Goal: Task Accomplishment & Management: Manage account settings

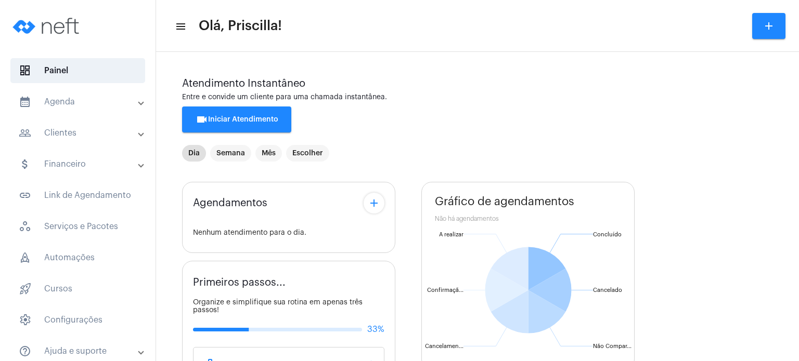
click at [75, 100] on mat-panel-title "calendar_month_outlined Agenda" at bounding box center [79, 102] width 120 height 12
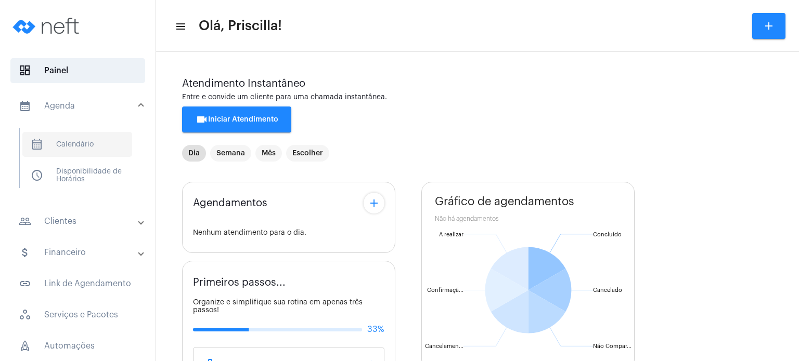
click at [74, 141] on span "calendar_month_outlined Calendário" at bounding box center [77, 144] width 110 height 25
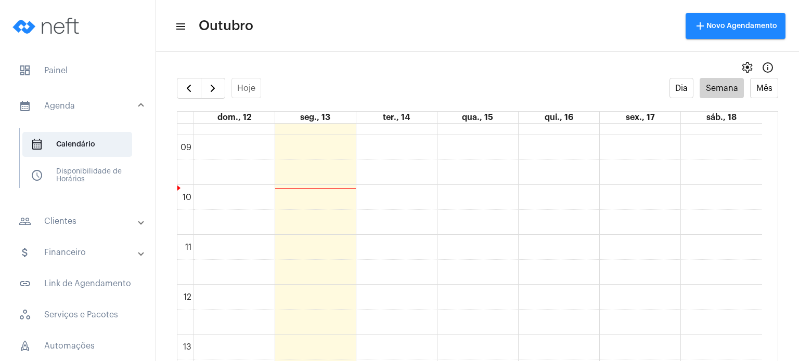
scroll to position [440, 0]
click at [395, 250] on div "00 01 02 03 04 05 06 07 08 09 10 11 12 13 14 15 16 17 18 19 20 21 22 23" at bounding box center [469, 283] width 584 height 1198
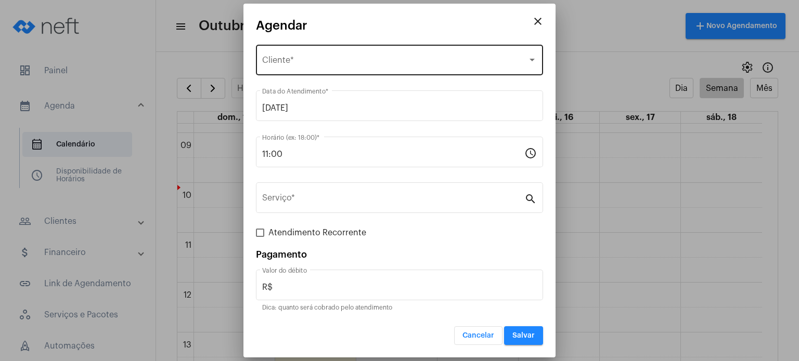
click at [345, 51] on div "Selecione o Cliente Cliente *" at bounding box center [399, 59] width 275 height 33
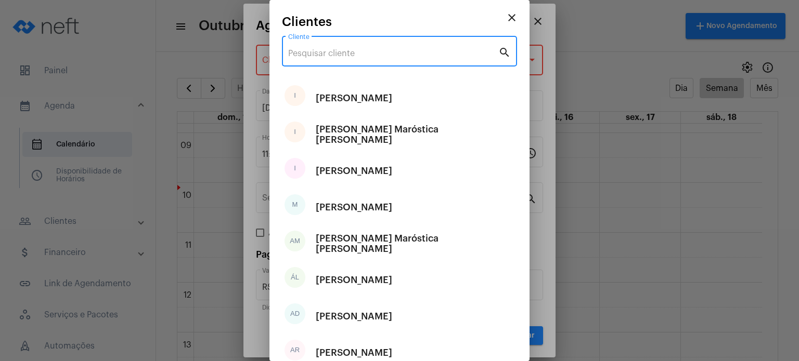
click at [345, 51] on input "Cliente" at bounding box center [393, 53] width 210 height 9
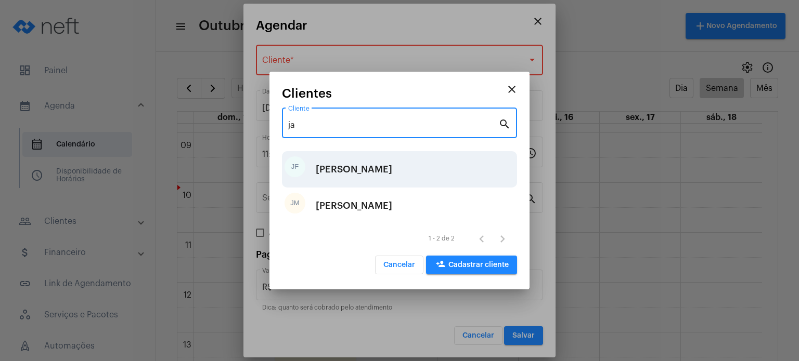
type input "ja"
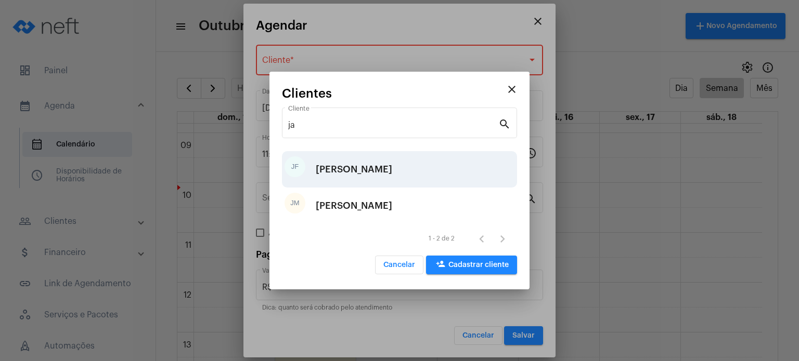
click at [330, 177] on div "[PERSON_NAME]" at bounding box center [354, 169] width 76 height 31
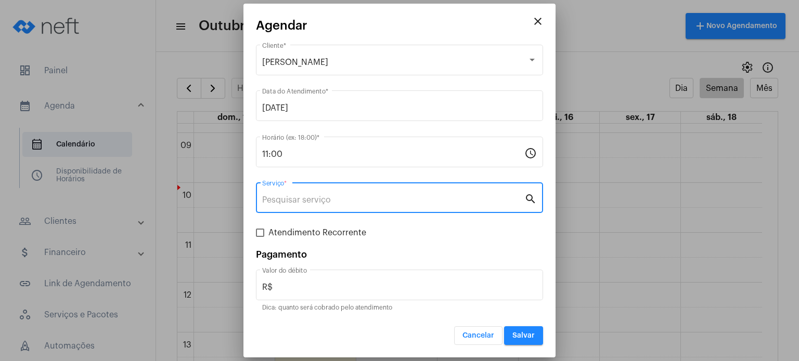
click at [331, 199] on input "Serviço *" at bounding box center [393, 200] width 262 height 9
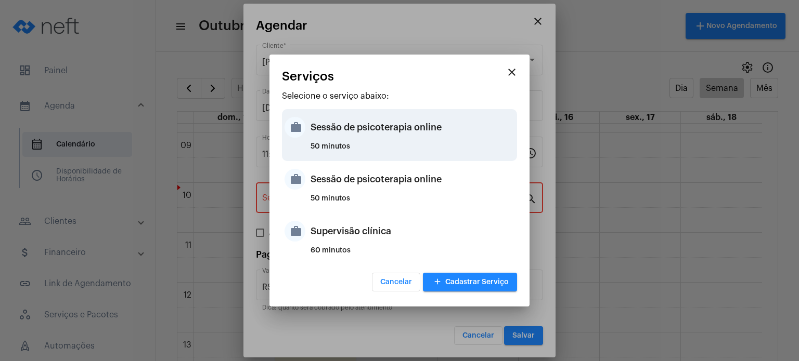
click at [345, 136] on div "Sessão de psicoterapia online" at bounding box center [412, 127] width 204 height 31
type input "Sessão de psicoterapia online"
type input "R$ 230"
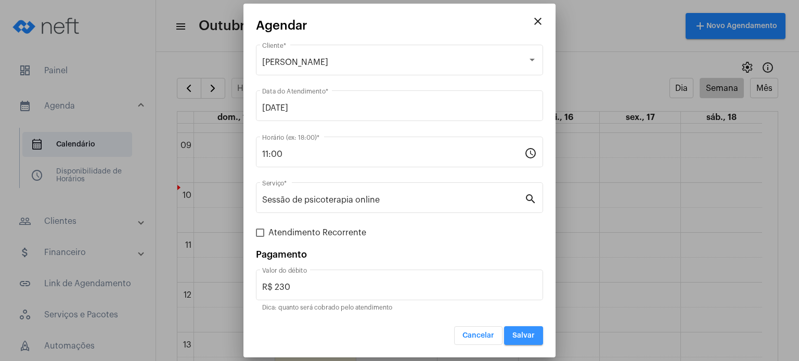
click at [515, 341] on button "Salvar" at bounding box center [523, 336] width 39 height 19
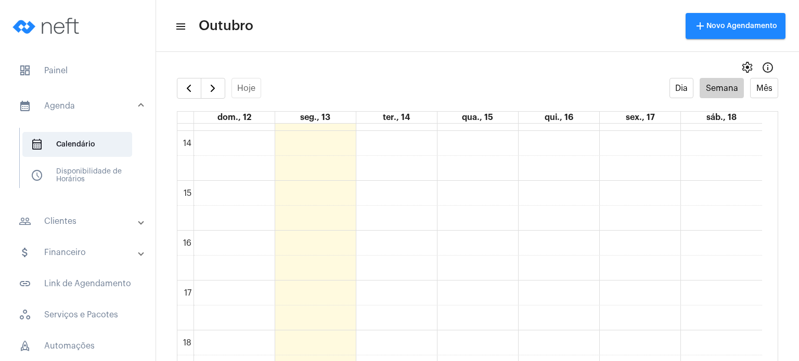
scroll to position [706, 0]
click at [417, 276] on div "00 01 02 03 04 05 06 07 08 09 10 11 12 13 14 15 16 17 18 19 20 21 22 23 [PERSON…" at bounding box center [469, 17] width 584 height 1198
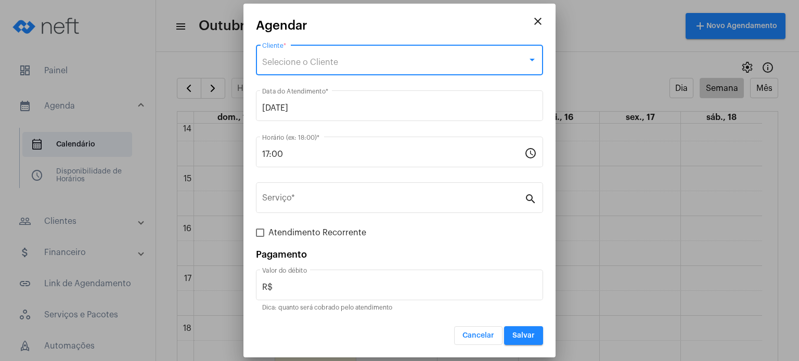
click at [387, 60] on div "Selecione o Cliente" at bounding box center [394, 62] width 265 height 9
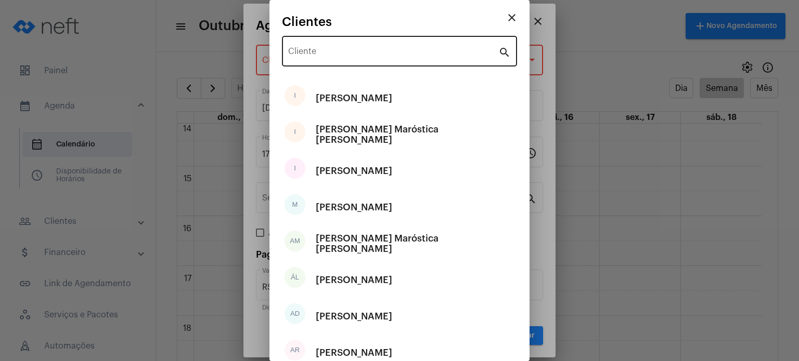
click at [387, 59] on div "Cliente" at bounding box center [393, 50] width 210 height 33
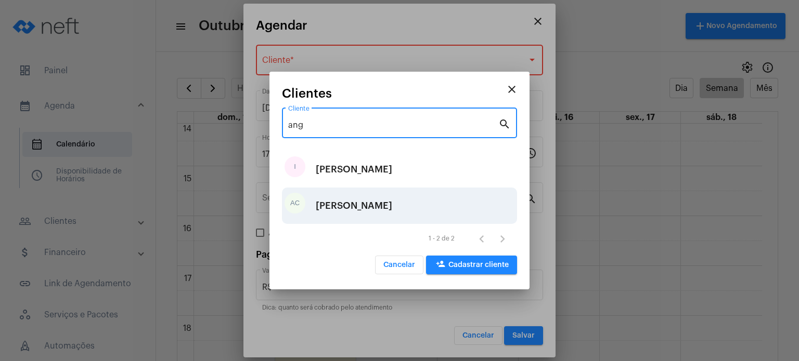
type input "ang"
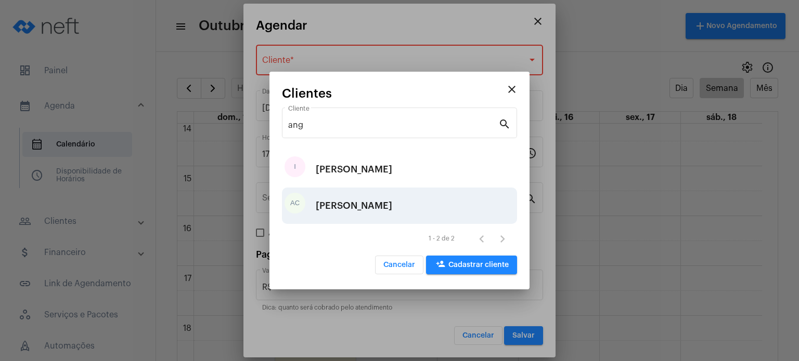
click at [383, 208] on div "[PERSON_NAME]" at bounding box center [354, 205] width 76 height 31
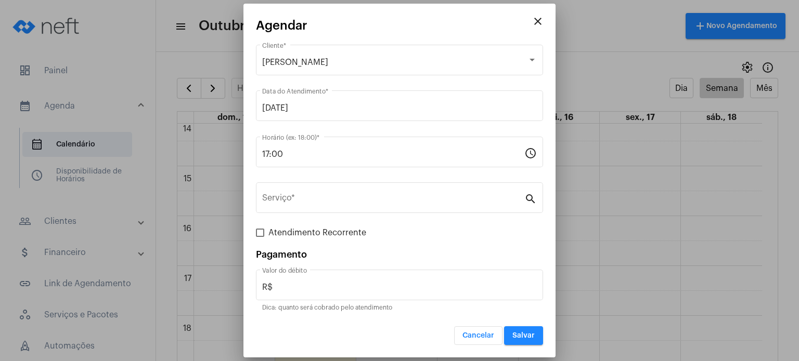
click at [383, 208] on div "Serviço *" at bounding box center [393, 196] width 262 height 33
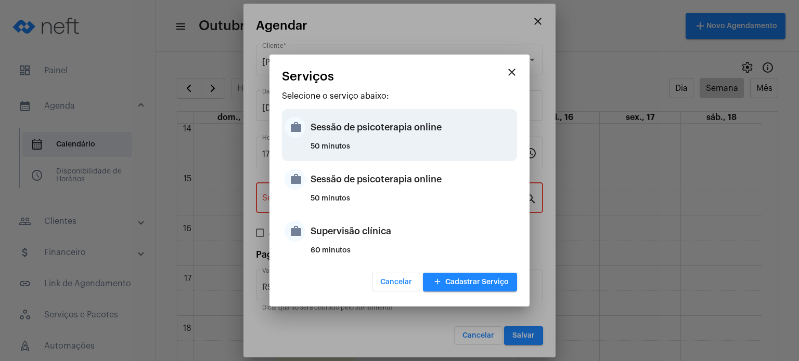
click at [384, 155] on div "50 minutos" at bounding box center [412, 151] width 204 height 16
type input "Sessão de psicoterapia online"
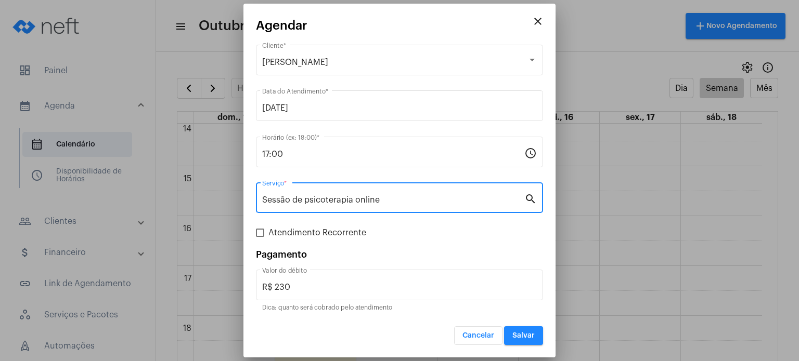
click at [401, 201] on input "Sessão de psicoterapia online" at bounding box center [393, 200] width 262 height 9
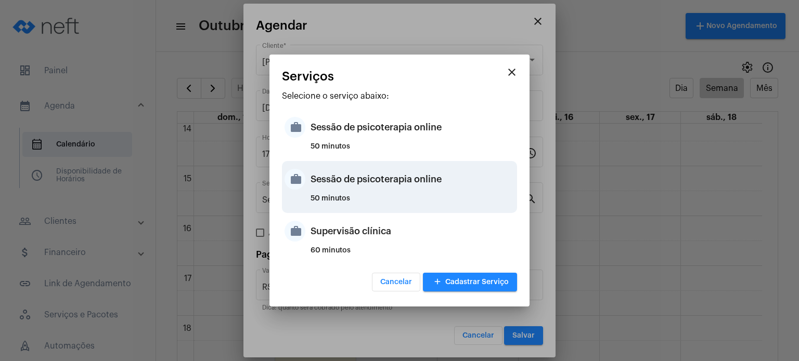
click at [406, 199] on div "50 minutos" at bounding box center [412, 203] width 204 height 16
type input "R$ 200"
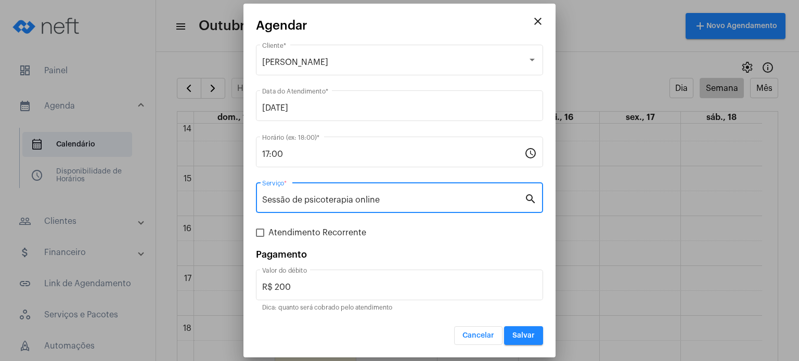
click at [510, 329] on button "Salvar" at bounding box center [523, 336] width 39 height 19
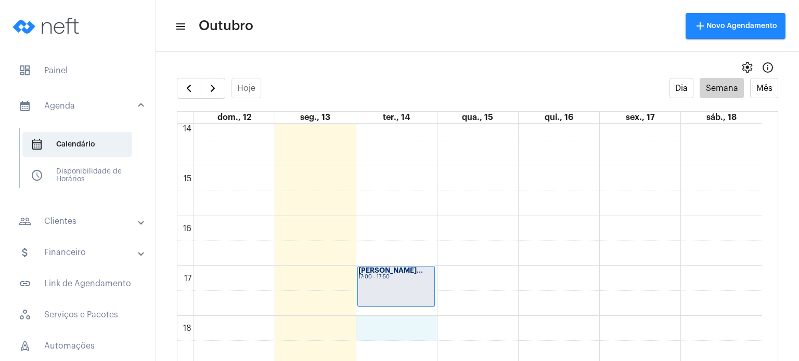
click at [406, 326] on div "00 01 02 03 04 05 06 07 08 09 10 11 12 13 14 15 16 17 18 19 20 21 22 23 [PERSON…" at bounding box center [469, 17] width 584 height 1198
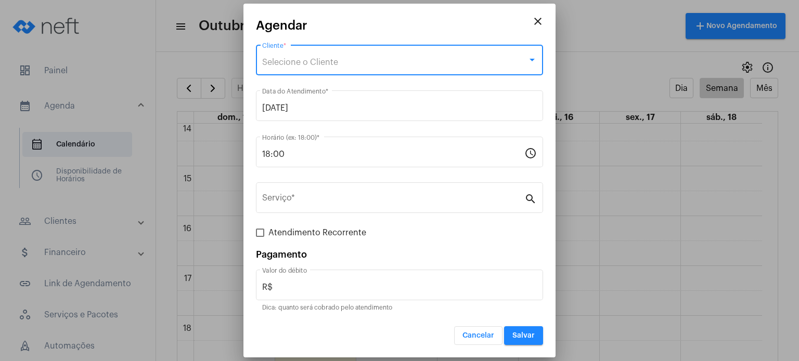
click at [349, 62] on div "Selecione o Cliente" at bounding box center [394, 62] width 265 height 9
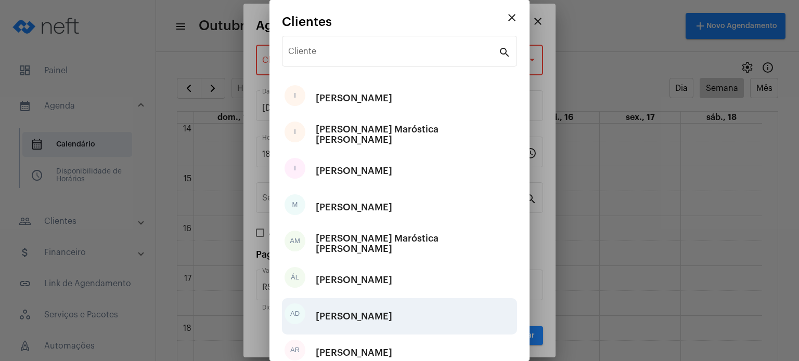
click at [343, 305] on div "[PERSON_NAME]" at bounding box center [354, 316] width 76 height 31
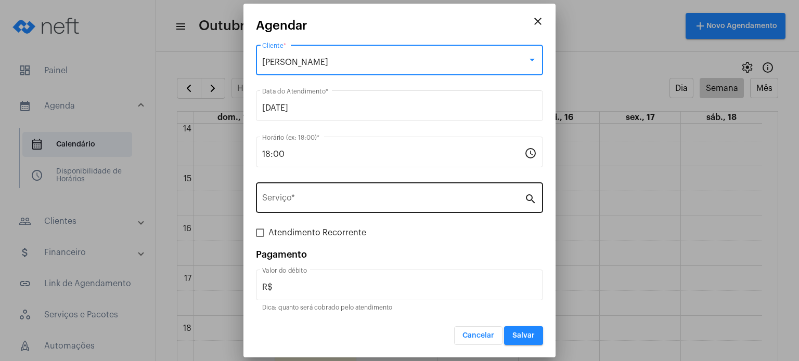
click at [345, 189] on div "Serviço *" at bounding box center [393, 196] width 262 height 33
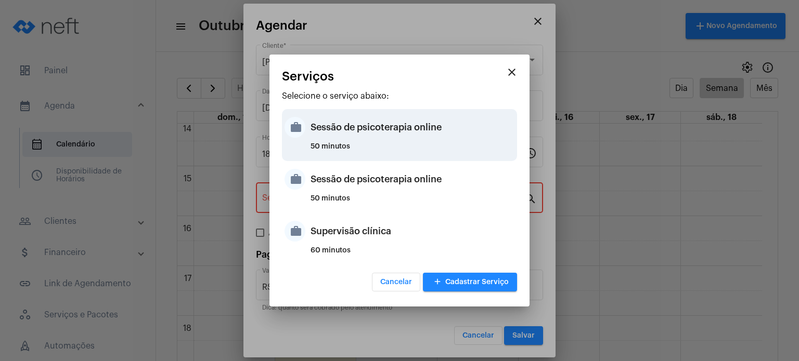
click at [351, 141] on div "Sessão de psicoterapia online" at bounding box center [412, 127] width 204 height 31
type input "Sessão de psicoterapia online"
type input "R$ 230"
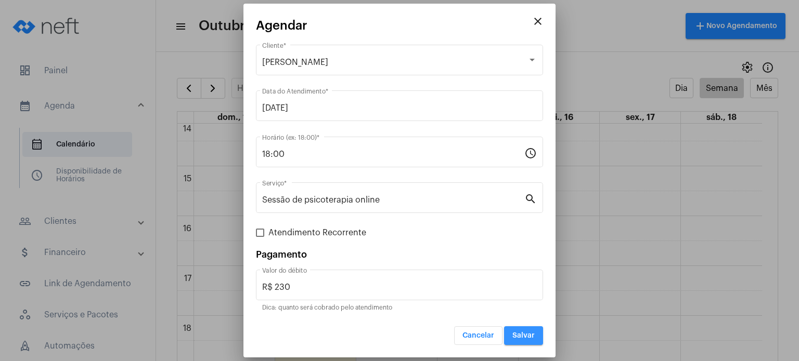
click at [519, 332] on span "Salvar" at bounding box center [523, 335] width 22 height 7
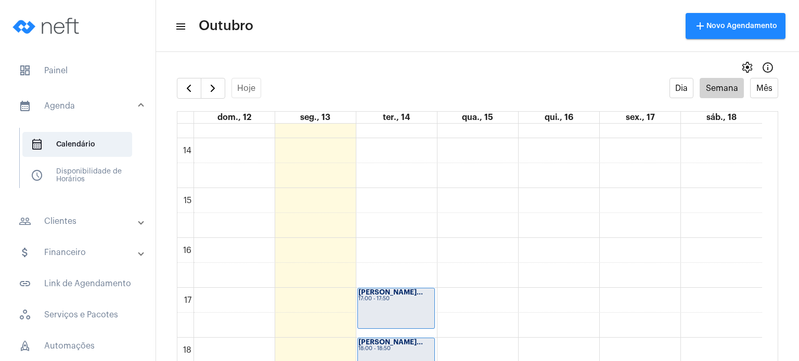
scroll to position [688, 0]
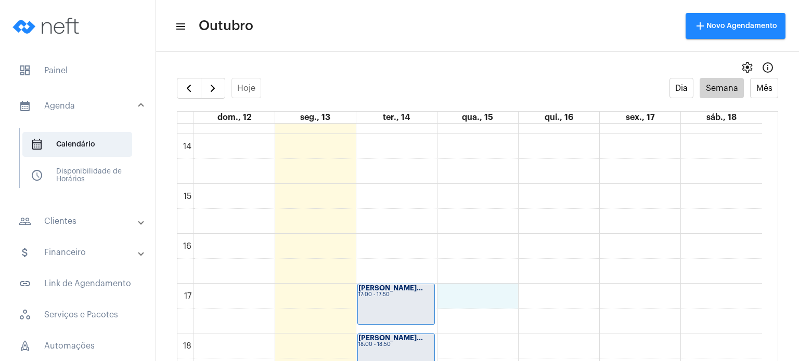
click at [497, 292] on div "00 01 02 03 04 05 06 07 08 09 10 11 12 13 14 15 16 17 18 19 20 21 22 23 [PERSON…" at bounding box center [469, 34] width 584 height 1198
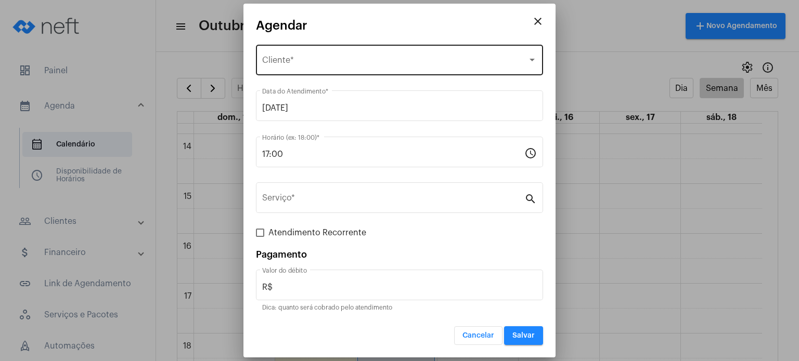
click at [392, 54] on div "Selecione o Cliente Cliente *" at bounding box center [399, 59] width 275 height 33
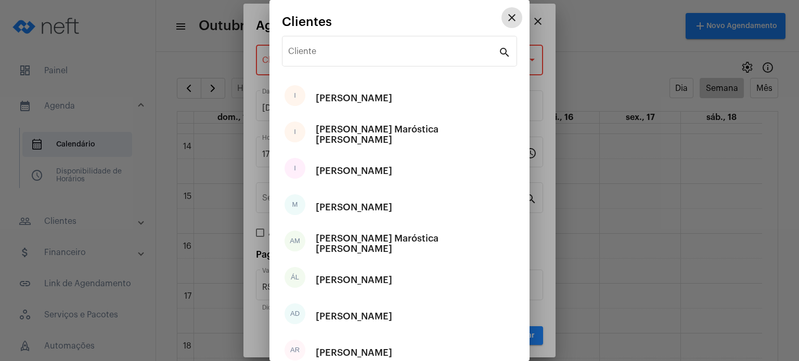
click at [392, 54] on input "Cliente" at bounding box center [393, 53] width 210 height 9
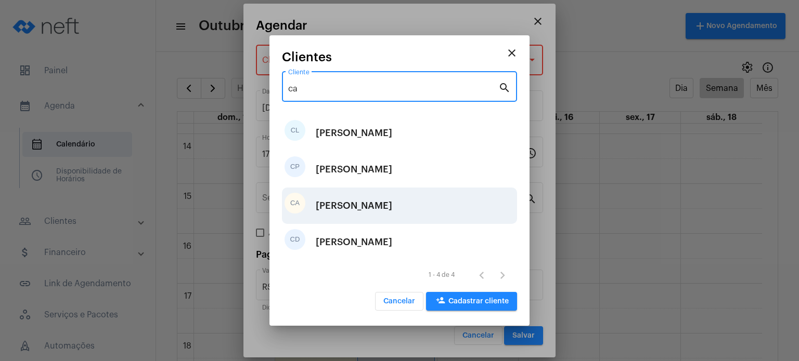
type input "ca"
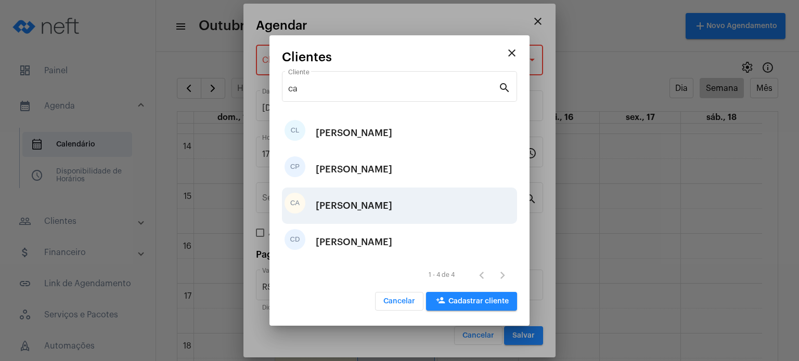
click at [395, 201] on div "CA [PERSON_NAME]" at bounding box center [399, 206] width 235 height 36
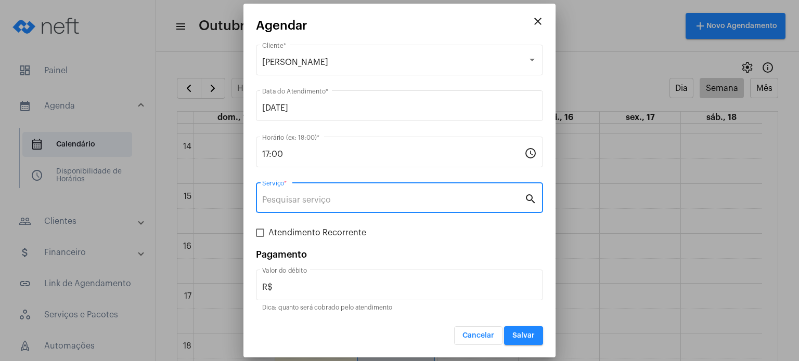
click at [395, 201] on input "Serviço *" at bounding box center [393, 200] width 262 height 9
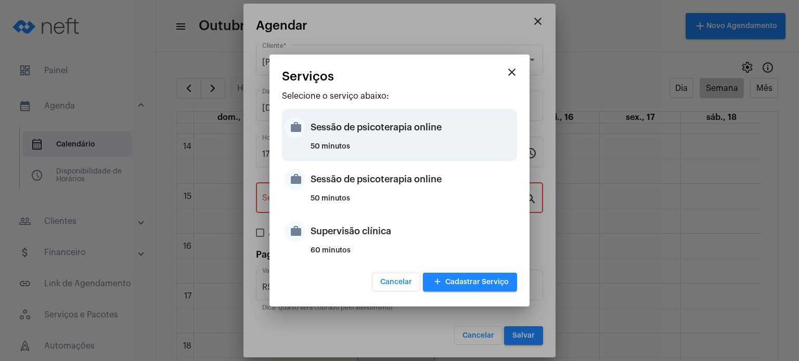
click at [399, 137] on div "Sessão de psicoterapia online" at bounding box center [412, 127] width 204 height 31
type input "Sessão de psicoterapia online"
type input "R$ 230"
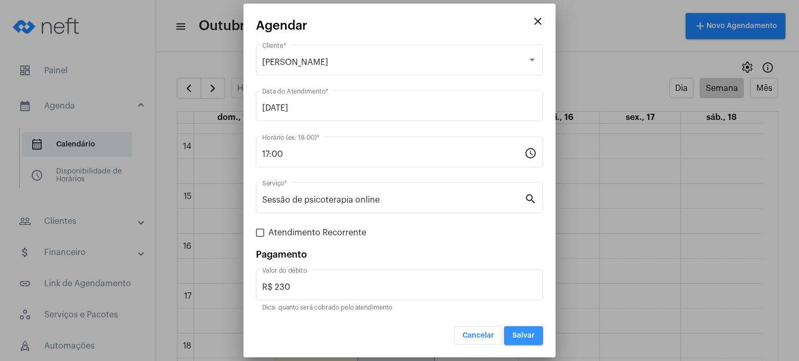
click at [522, 342] on button "Salvar" at bounding box center [523, 336] width 39 height 19
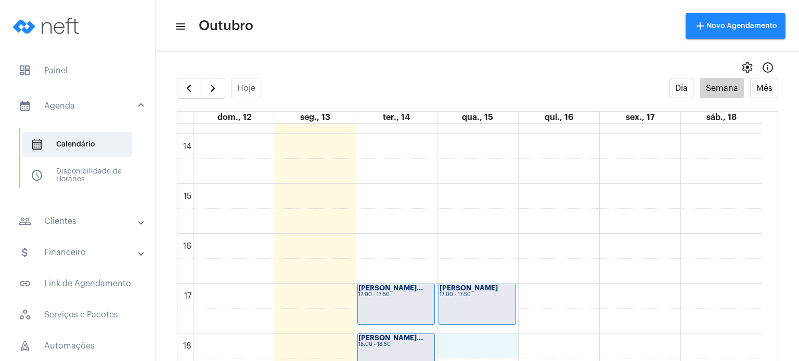
click at [474, 343] on div "00 01 02 03 04 05 06 07 08 09 10 11 12 13 14 15 16 17 18 19 20 21 22 23 [PERSON…" at bounding box center [469, 34] width 584 height 1198
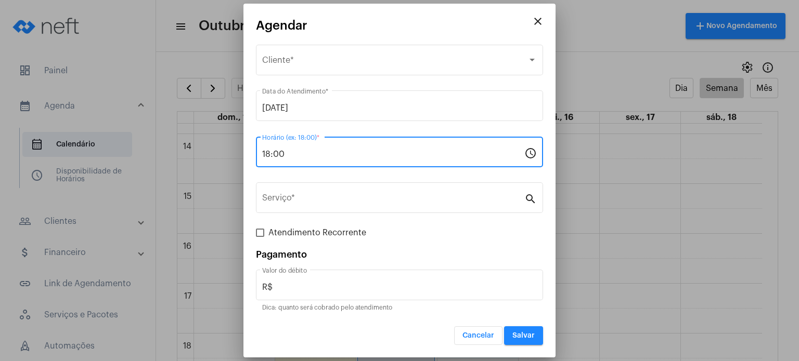
click at [335, 154] on input "18:00" at bounding box center [393, 154] width 262 height 9
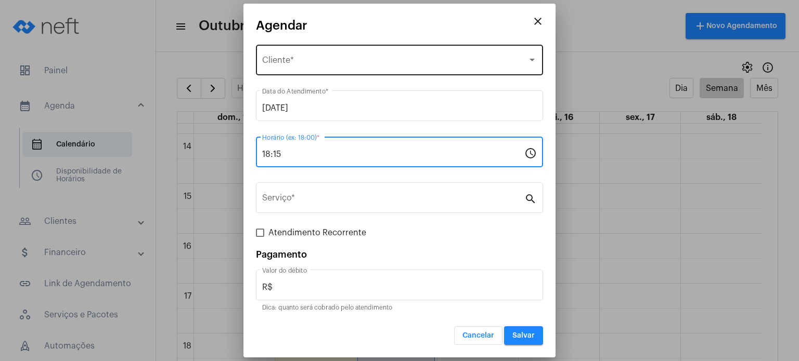
type input "18:15"
click at [346, 58] on div "Selecione o Cliente" at bounding box center [394, 62] width 265 height 9
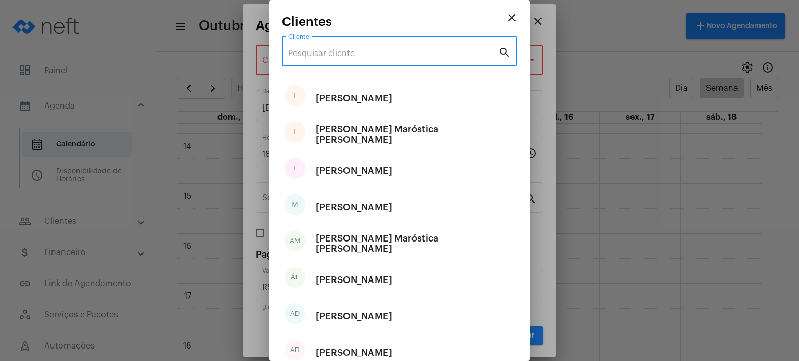
click at [345, 56] on input "Cliente" at bounding box center [393, 53] width 210 height 9
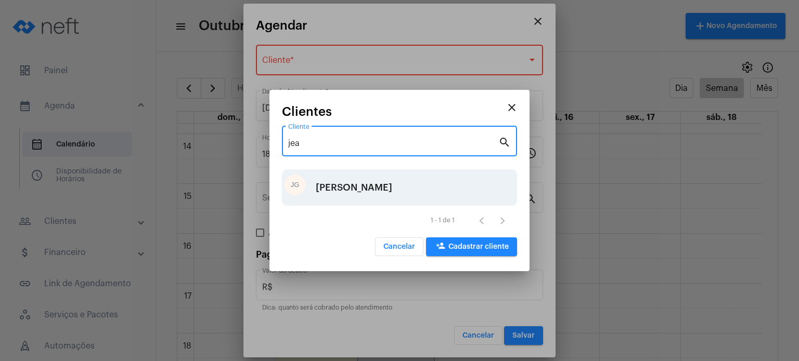
type input "jea"
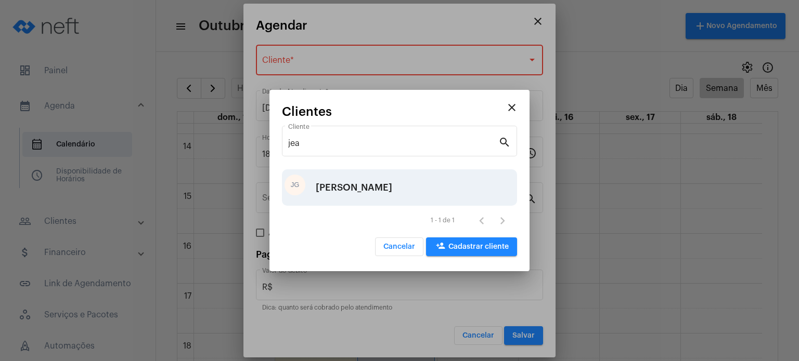
click at [335, 188] on div "[PERSON_NAME]" at bounding box center [354, 187] width 76 height 31
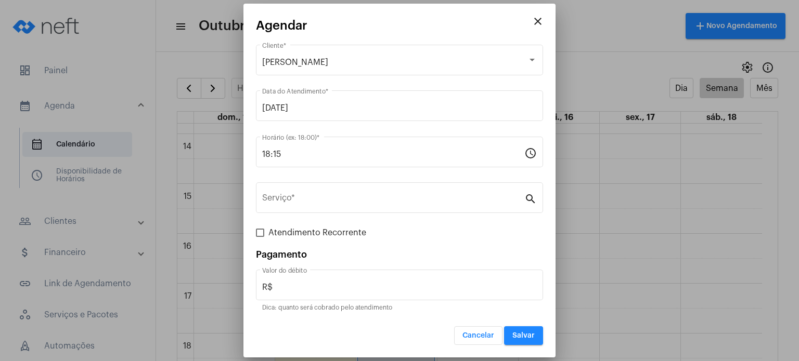
click at [335, 188] on div "Serviço *" at bounding box center [393, 196] width 262 height 33
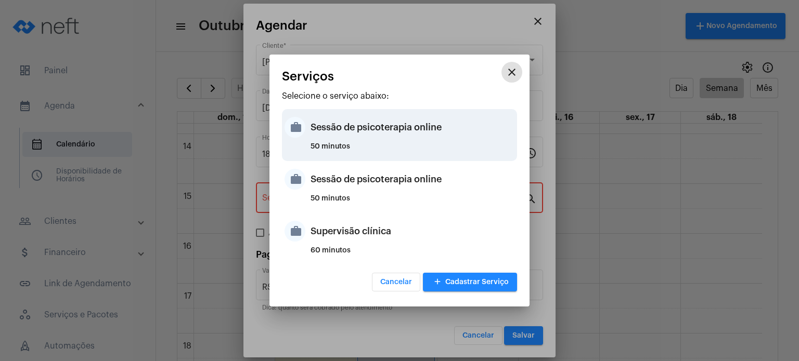
click at [349, 138] on div "Sessão de psicoterapia online" at bounding box center [412, 127] width 204 height 31
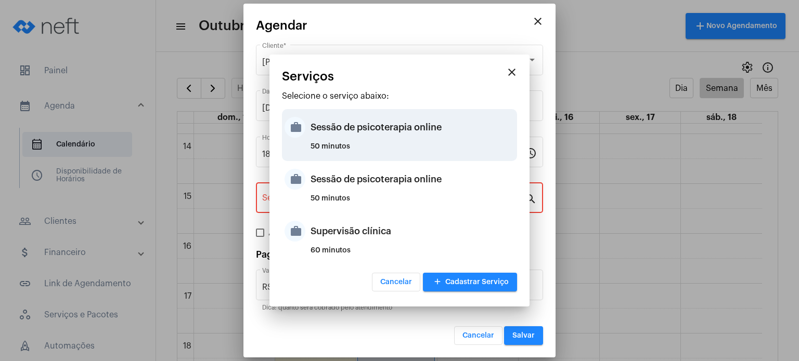
type input "Sessão de psicoterapia online"
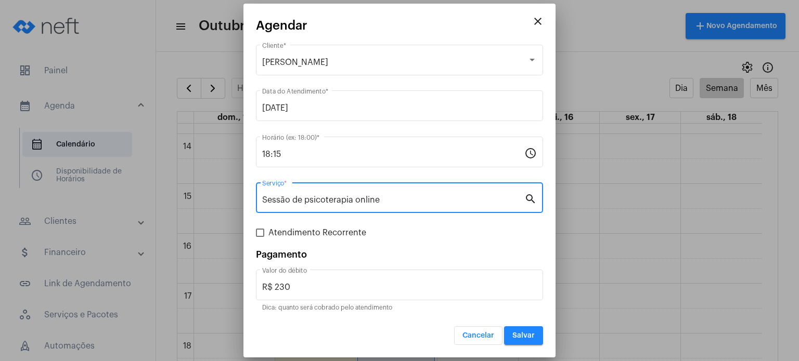
click at [435, 198] on input "Sessão de psicoterapia online" at bounding box center [393, 200] width 262 height 9
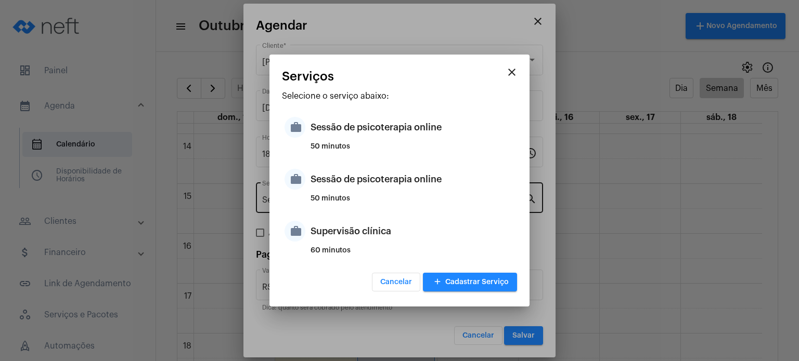
click at [435, 198] on div "50 minutos" at bounding box center [412, 203] width 204 height 16
type input "R$ 200"
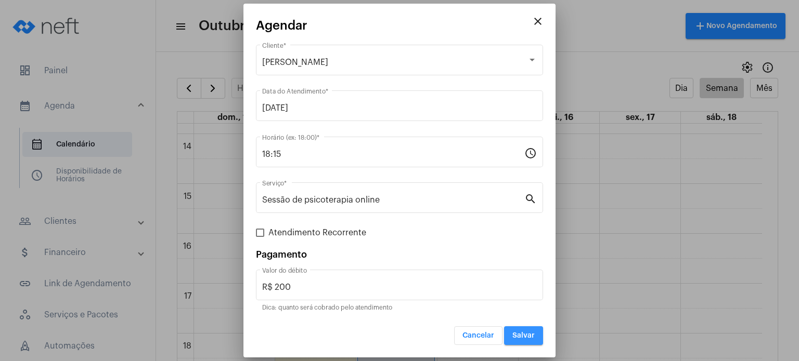
click at [528, 331] on button "Salvar" at bounding box center [523, 336] width 39 height 19
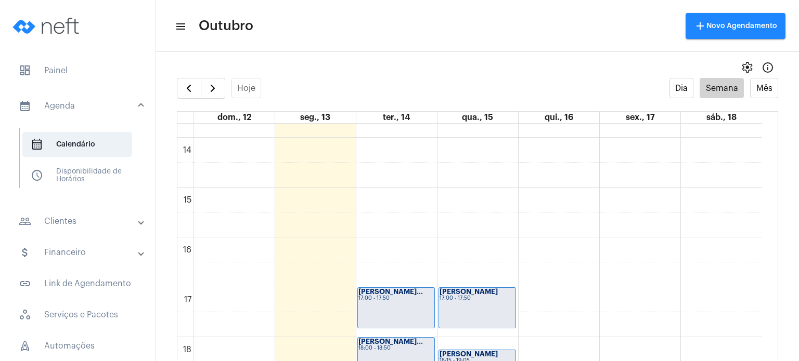
scroll to position [687, 0]
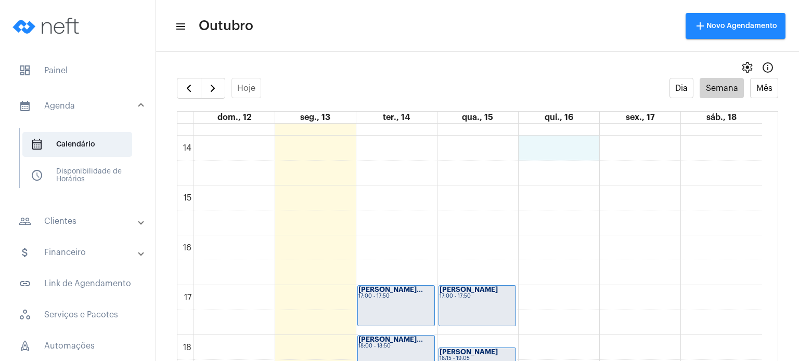
click at [573, 145] on div "00 01 02 03 04 05 06 07 08 09 10 11 12 13 14 15 16 17 18 19 20 21 22 23 [PERSON…" at bounding box center [469, 36] width 584 height 1198
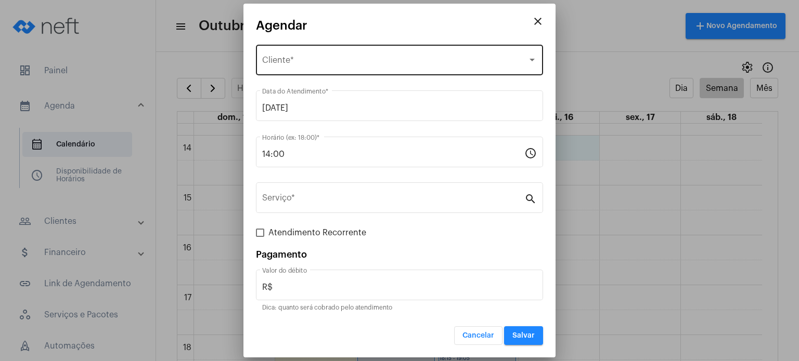
click at [424, 55] on div "Selecione o Cliente Cliente *" at bounding box center [399, 59] width 275 height 33
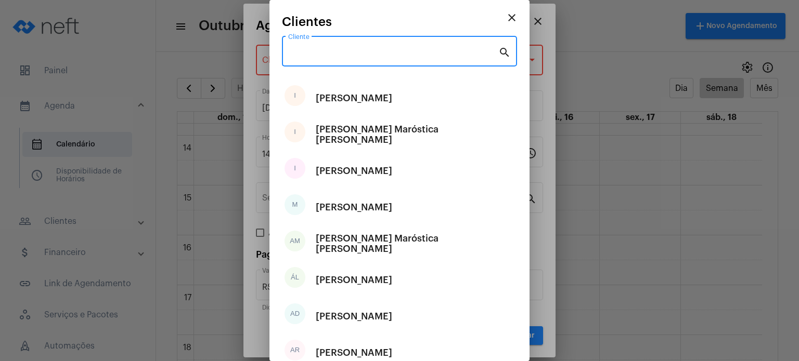
click at [424, 55] on input "Cliente" at bounding box center [393, 53] width 210 height 9
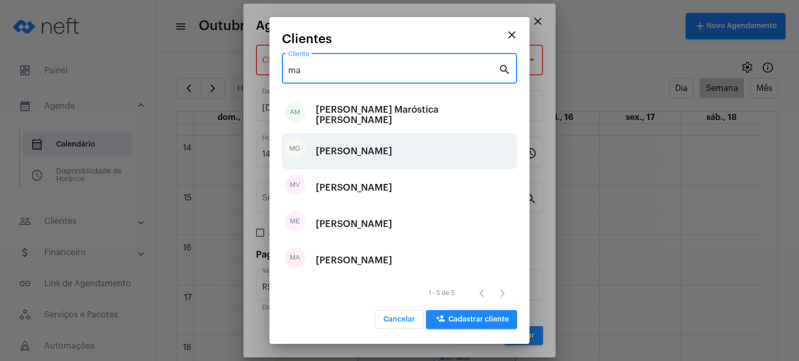
type input "ma"
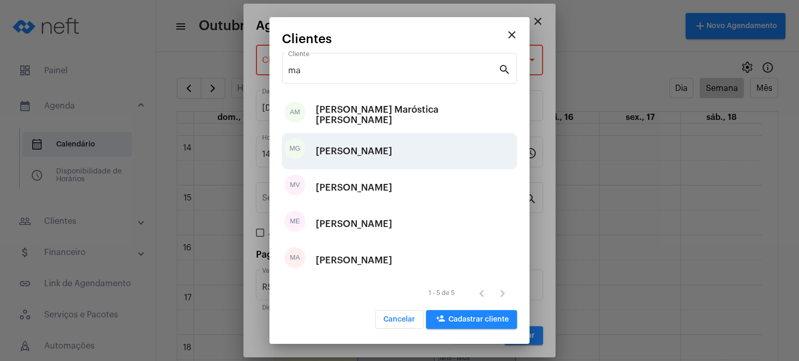
click at [406, 157] on div "MG [PERSON_NAME]" at bounding box center [399, 151] width 235 height 36
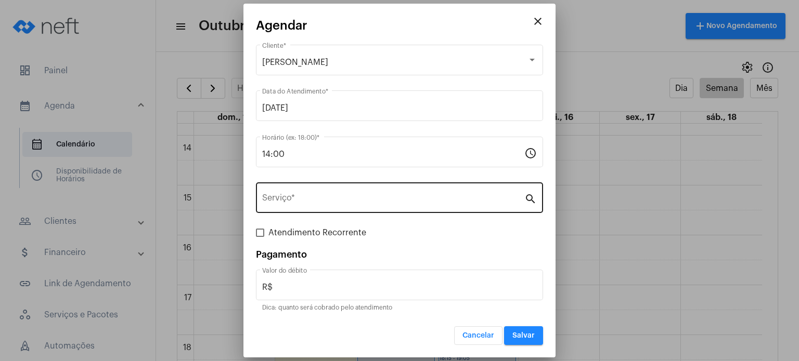
click at [400, 207] on div "Serviço *" at bounding box center [393, 196] width 262 height 33
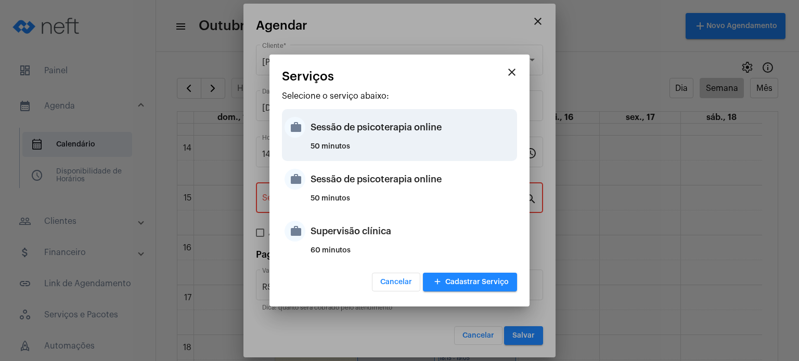
click at [401, 143] on div "50 minutos" at bounding box center [412, 151] width 204 height 16
type input "Sessão de psicoterapia online"
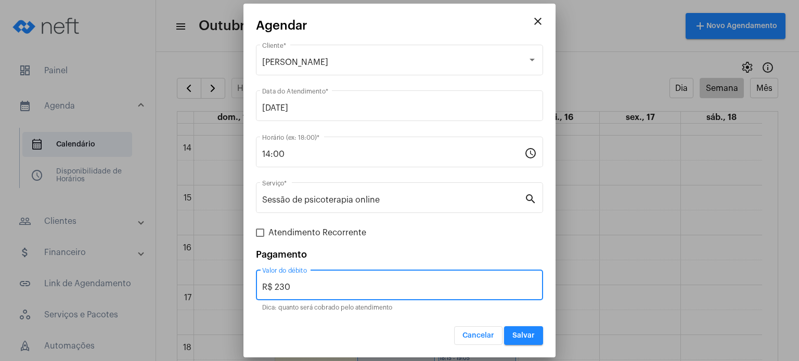
click at [369, 288] on input "R$ 230" at bounding box center [399, 287] width 275 height 9
type input "R$ 250"
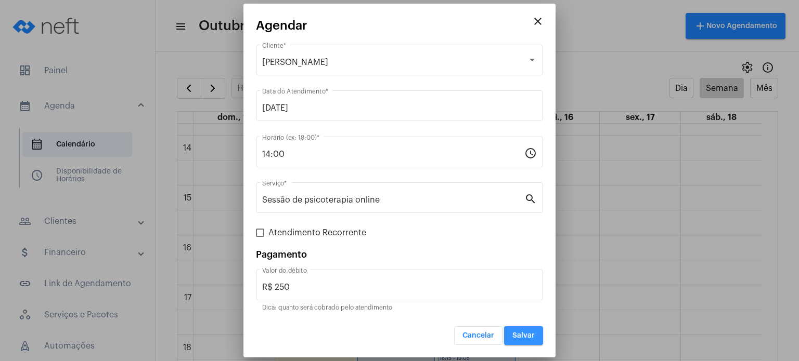
click at [516, 333] on span "Salvar" at bounding box center [523, 335] width 22 height 7
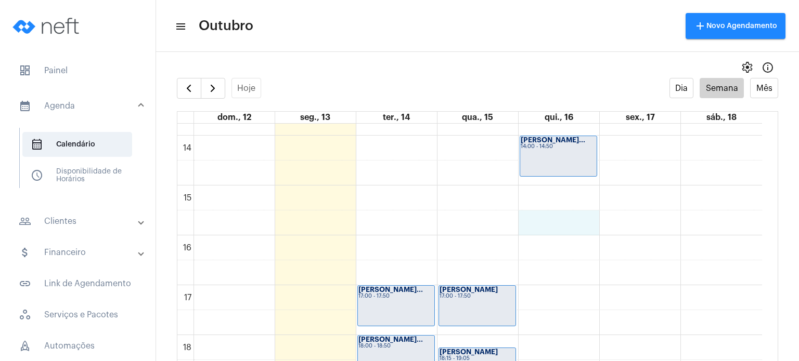
click at [562, 224] on div "00 01 02 03 04 05 06 07 08 09 10 11 12 13 14 15 16 17 18 19 20 21 22 23 [PERSON…" at bounding box center [469, 36] width 584 height 1198
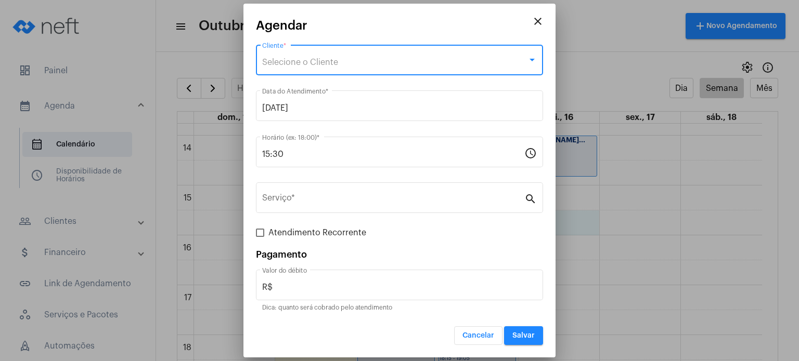
click at [407, 63] on div "Selecione o Cliente" at bounding box center [394, 62] width 265 height 9
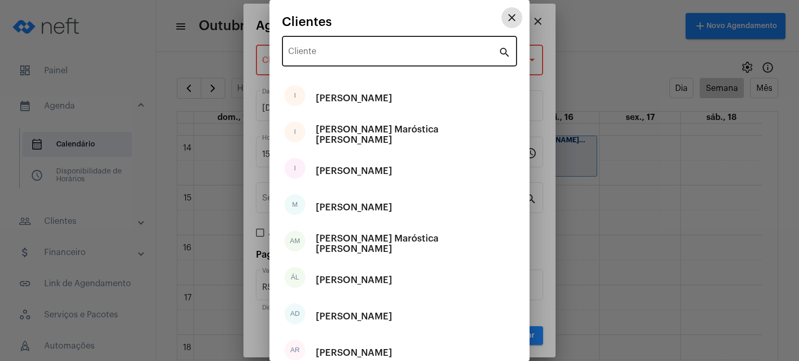
click at [397, 57] on input "Cliente" at bounding box center [393, 53] width 210 height 9
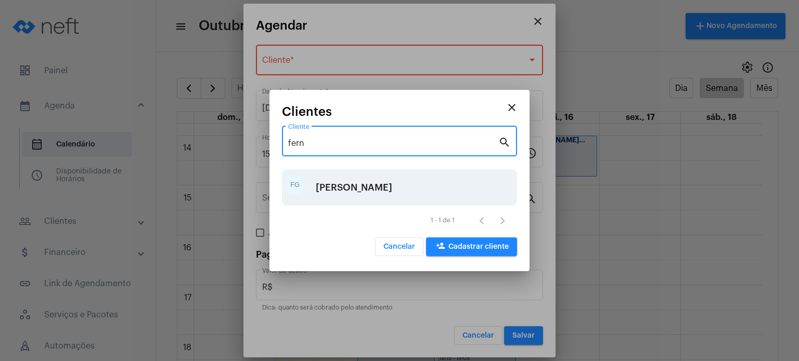
type input "fern"
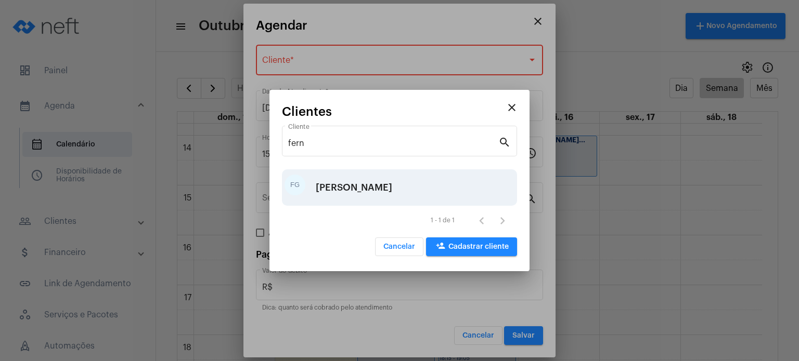
click at [386, 173] on div "[PERSON_NAME]" at bounding box center [354, 187] width 76 height 31
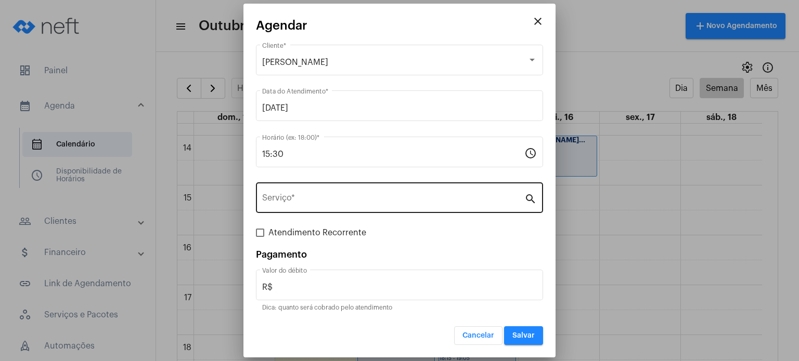
click at [386, 189] on div "Serviço *" at bounding box center [393, 196] width 262 height 33
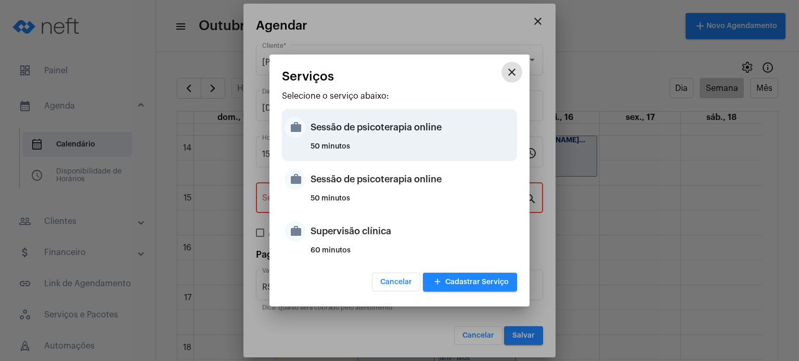
click at [389, 141] on div "Sessão de psicoterapia online" at bounding box center [412, 127] width 204 height 31
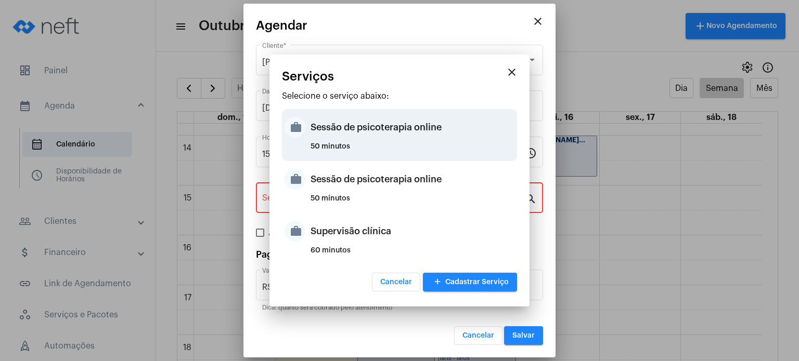
type input "Sessão de psicoterapia online"
type input "R$ 230"
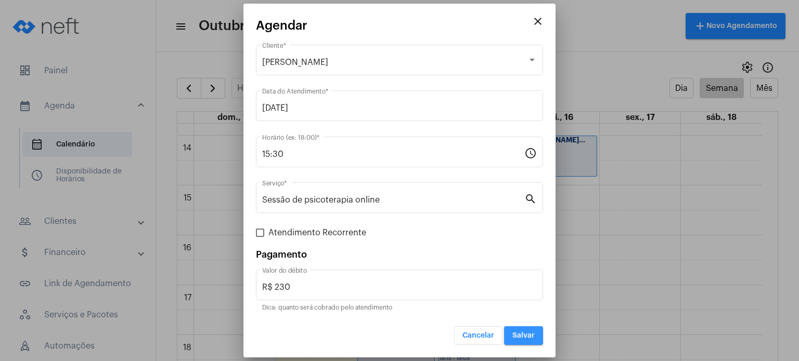
click at [515, 332] on span "Salvar" at bounding box center [523, 335] width 22 height 7
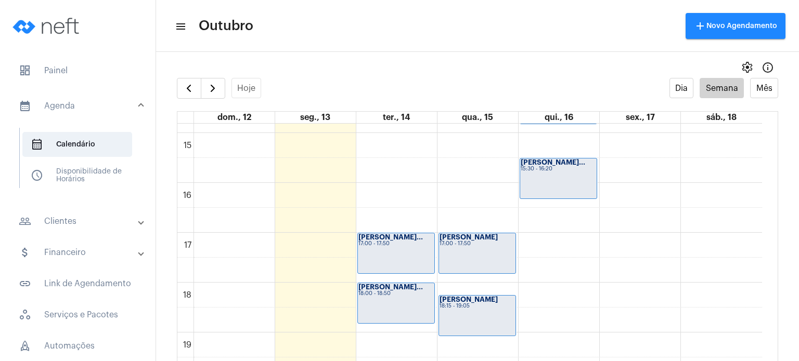
scroll to position [748, 0]
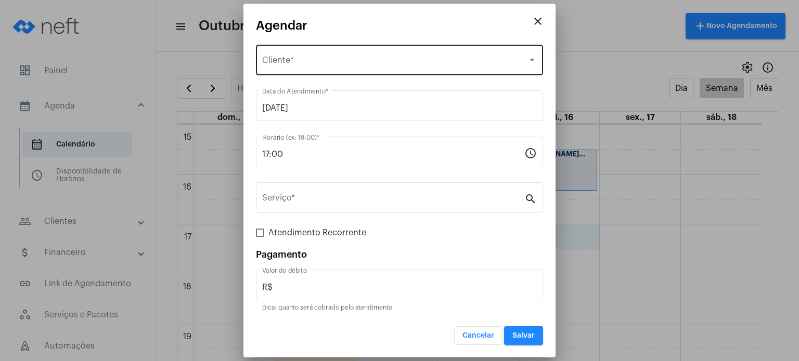
click at [390, 68] on div "Selecione o Cliente Cliente *" at bounding box center [399, 59] width 275 height 33
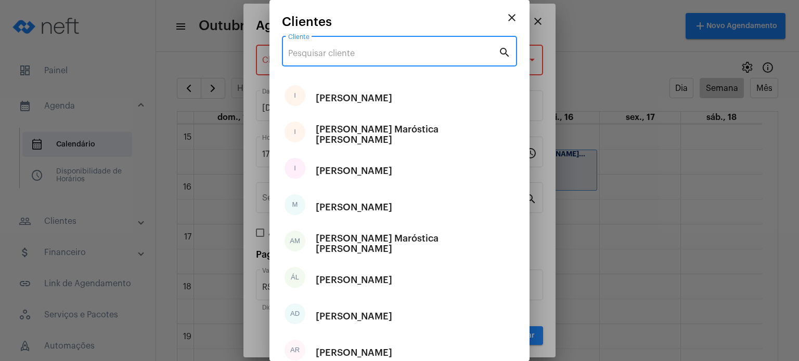
click at [382, 51] on input "Cliente" at bounding box center [393, 53] width 210 height 9
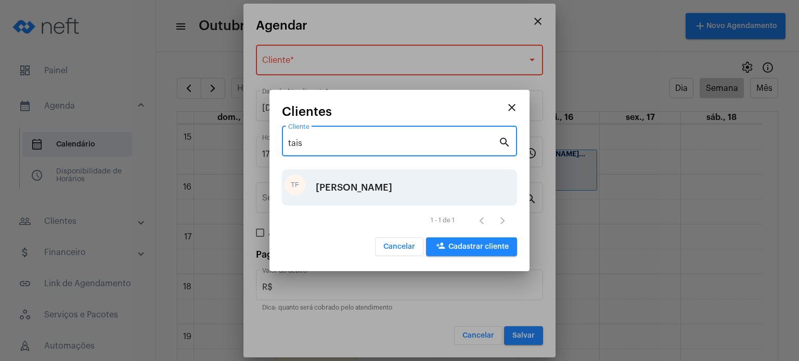
type input "tais"
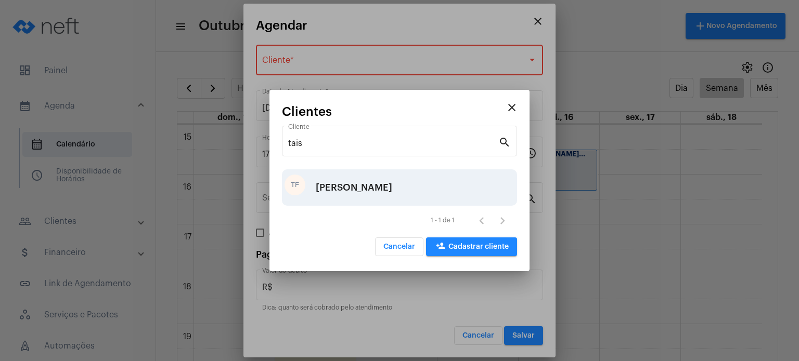
click at [389, 183] on div "[PERSON_NAME]" at bounding box center [354, 187] width 76 height 31
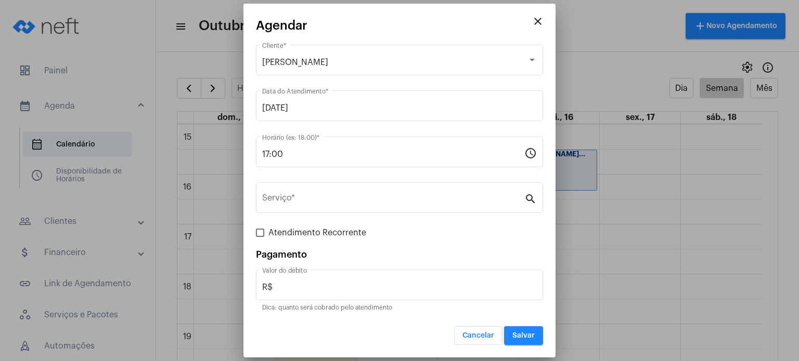
click at [389, 183] on div "Serviço *" at bounding box center [393, 196] width 262 height 33
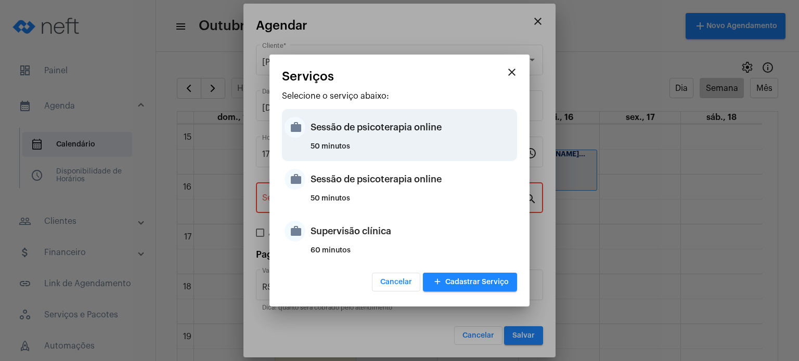
click at [394, 135] on div "Sessão de psicoterapia online" at bounding box center [412, 127] width 204 height 31
type input "Sessão de psicoterapia online"
type input "R$ 230"
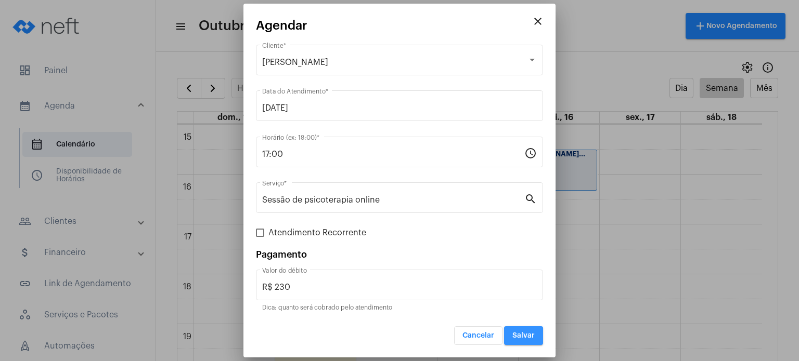
click at [528, 328] on button "Salvar" at bounding box center [523, 336] width 39 height 19
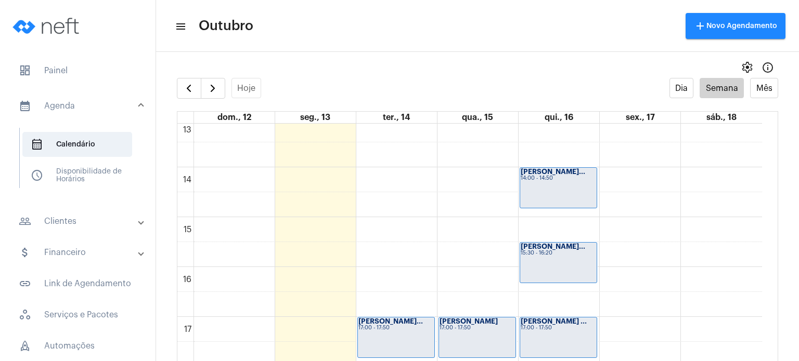
scroll to position [647, 0]
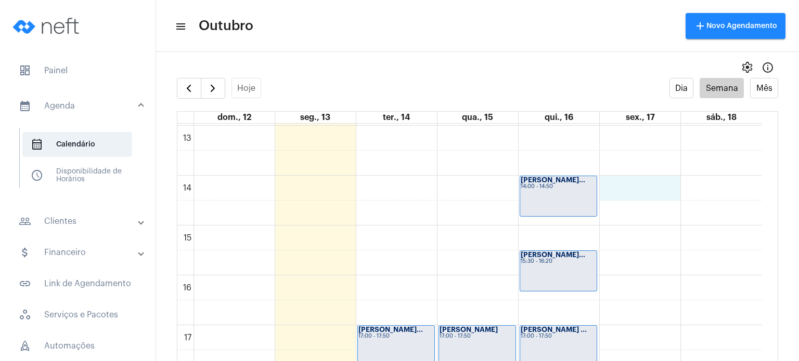
click at [668, 181] on div "00 01 02 03 04 05 06 07 08 09 10 11 12 13 14 15 16 17 18 19 20 21 22 23 [PERSON…" at bounding box center [469, 76] width 584 height 1198
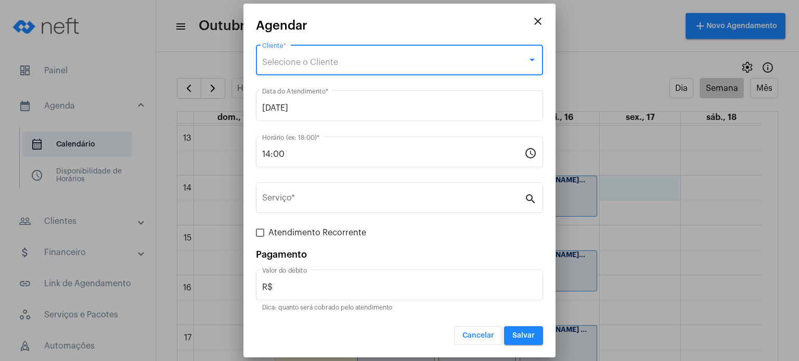
click at [457, 61] on div "Selecione o Cliente" at bounding box center [394, 62] width 265 height 9
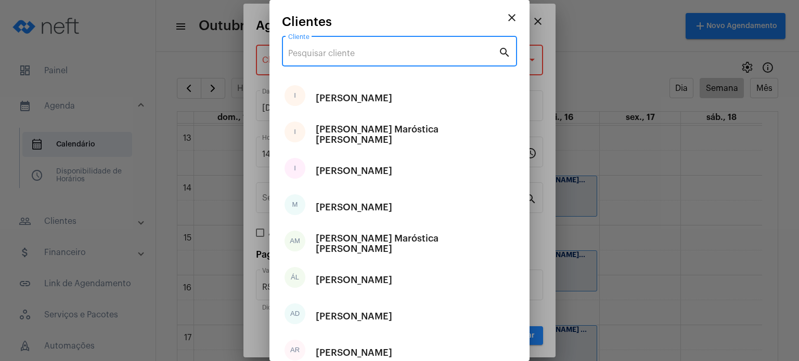
click at [418, 55] on input "Cliente" at bounding box center [393, 53] width 210 height 9
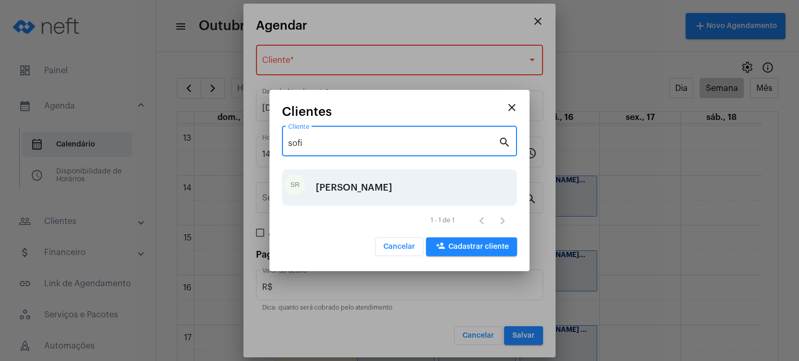
type input "sofi"
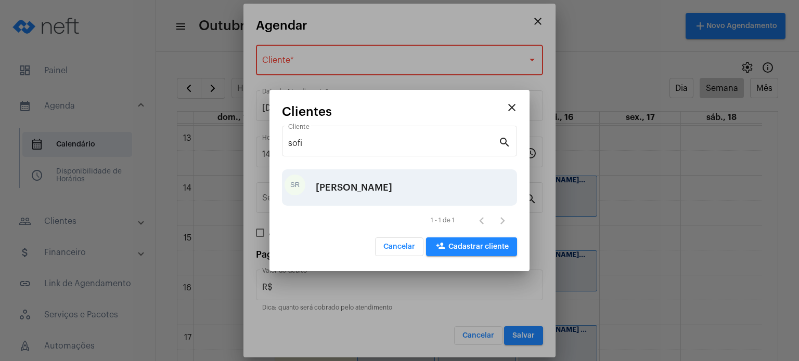
click at [414, 185] on div "SR [PERSON_NAME]" at bounding box center [399, 188] width 235 height 36
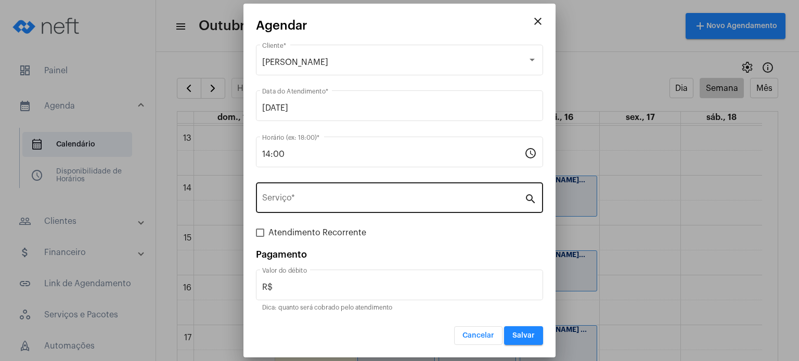
click at [414, 207] on div "Serviço *" at bounding box center [393, 196] width 262 height 33
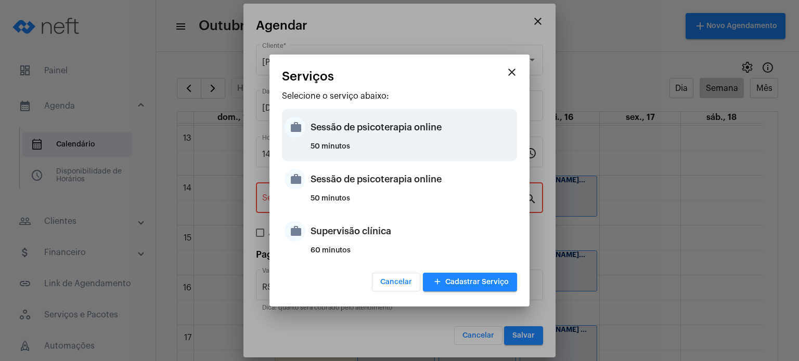
click at [423, 150] on div "50 minutos" at bounding box center [412, 151] width 204 height 16
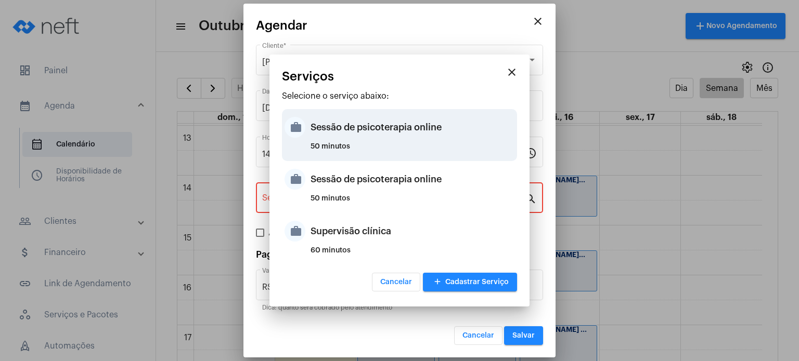
type input "Sessão de psicoterapia online"
type input "R$ 230"
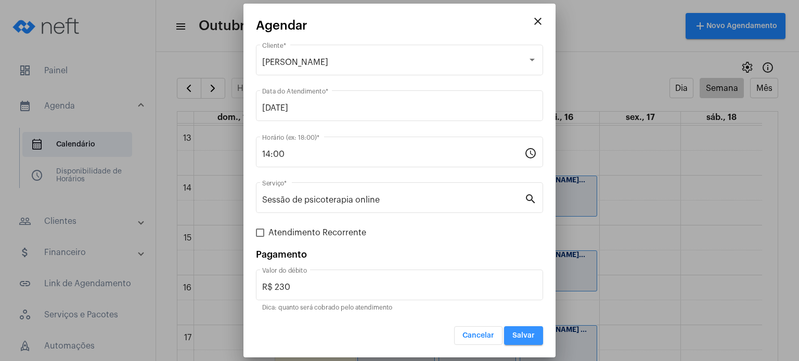
click at [526, 335] on span "Salvar" at bounding box center [523, 335] width 22 height 7
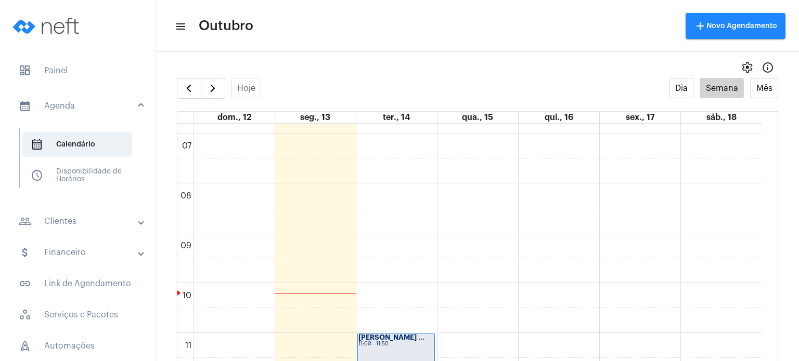
scroll to position [337, 0]
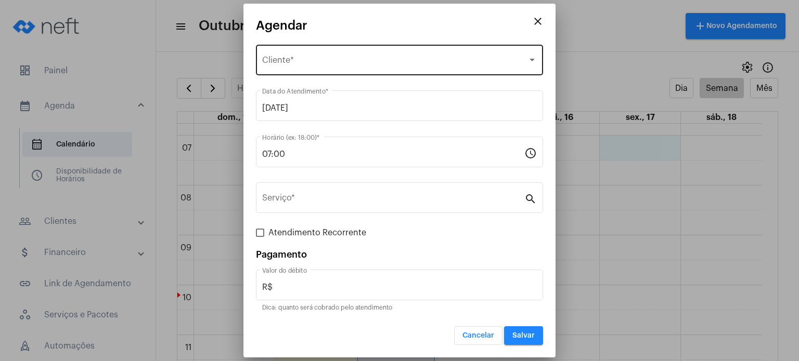
click at [403, 56] on div "Selecione o Cliente Cliente *" at bounding box center [399, 59] width 275 height 33
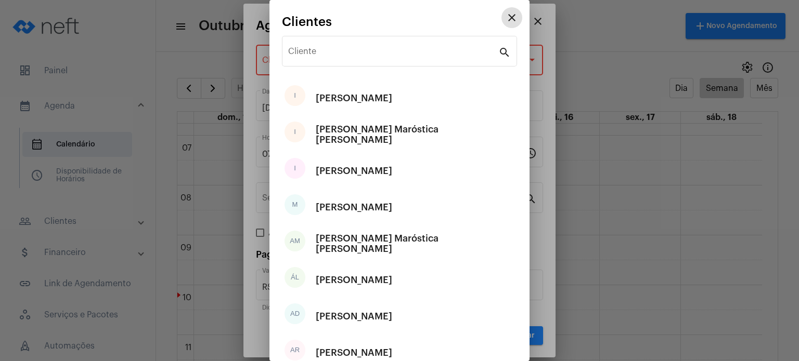
click at [403, 56] on input "Cliente" at bounding box center [393, 53] width 210 height 9
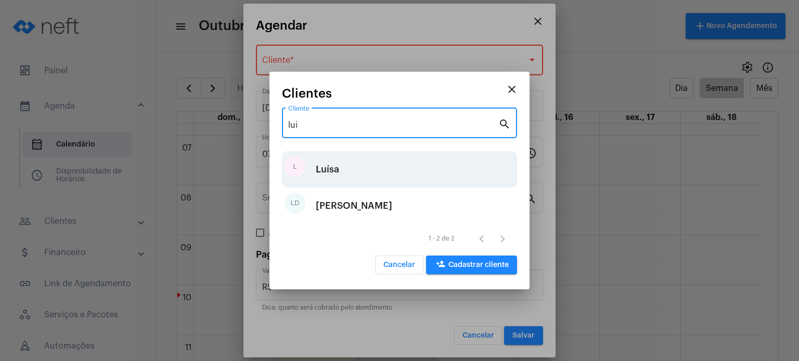
type input "lui"
click at [385, 169] on div "[PERSON_NAME]" at bounding box center [399, 169] width 235 height 36
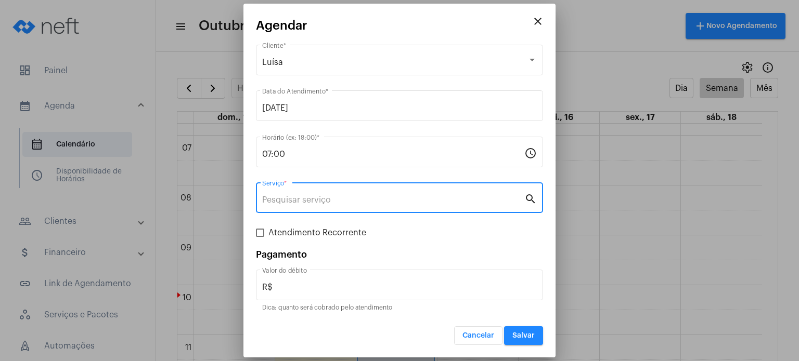
click at [385, 197] on input "Serviço *" at bounding box center [393, 200] width 262 height 9
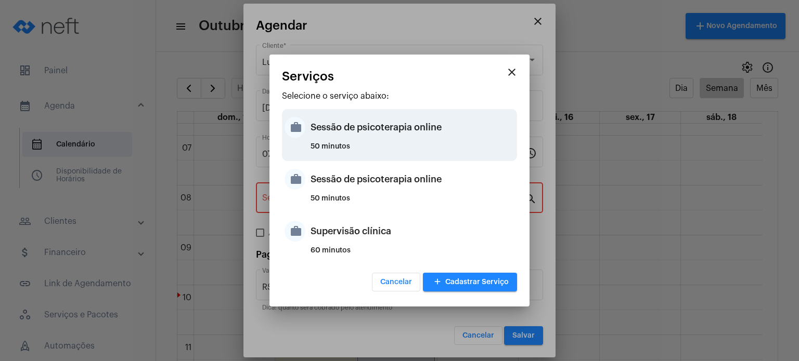
click at [383, 137] on div "Sessão de psicoterapia online" at bounding box center [412, 127] width 204 height 31
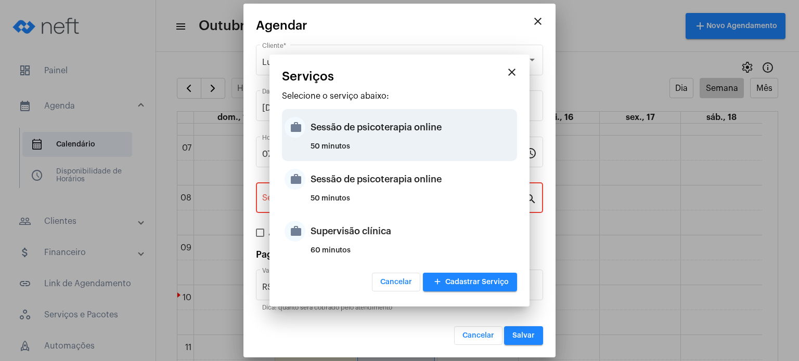
type input "Sessão de psicoterapia online"
type input "R$ 230"
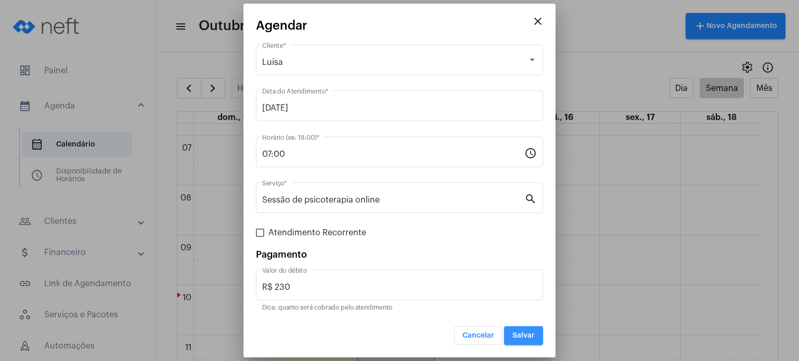
click at [522, 334] on span "Salvar" at bounding box center [523, 335] width 22 height 7
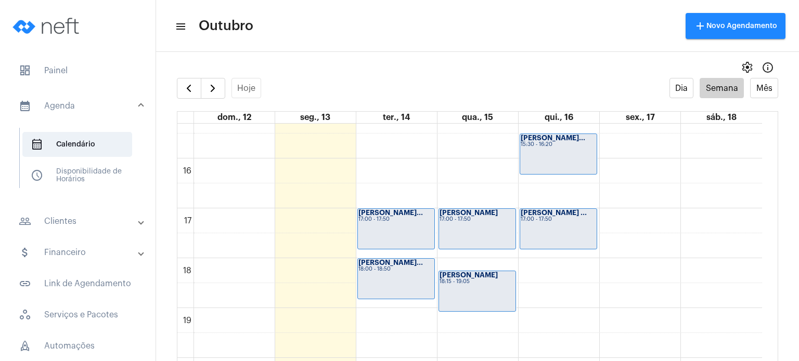
scroll to position [789, 0]
